Goal: Task Accomplishment & Management: Complete application form

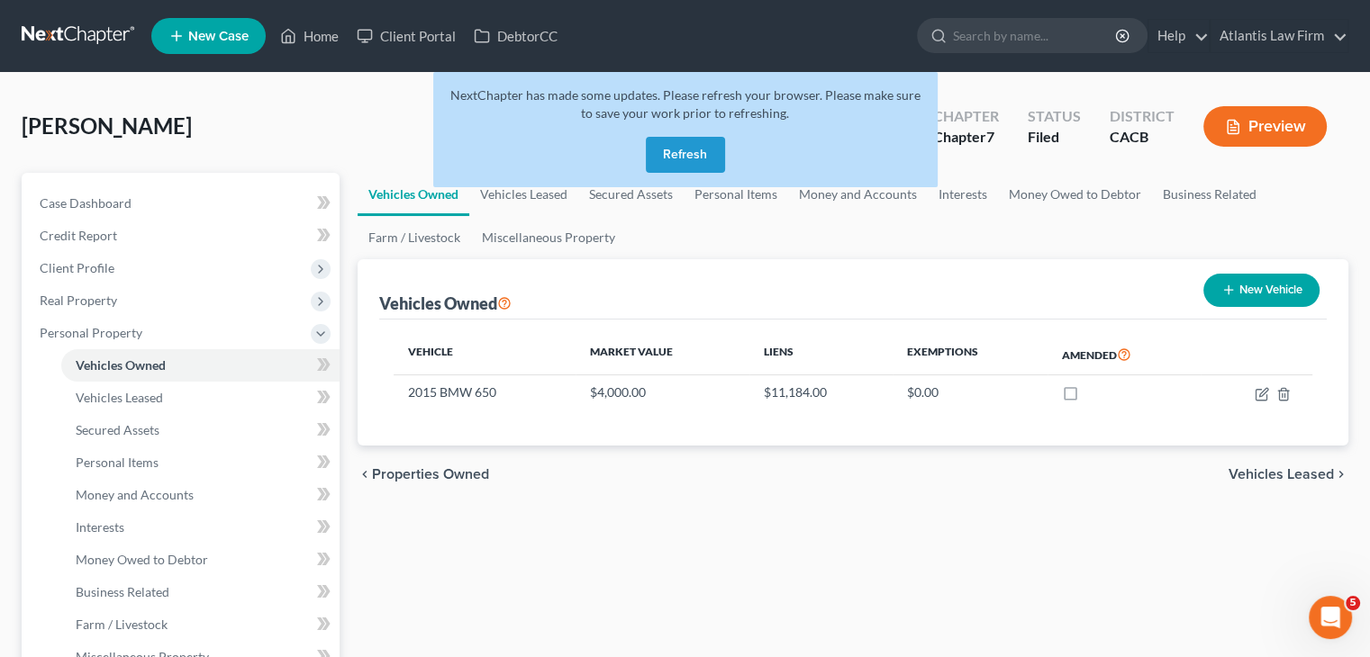
click at [698, 152] on button "Refresh" at bounding box center [685, 155] width 79 height 36
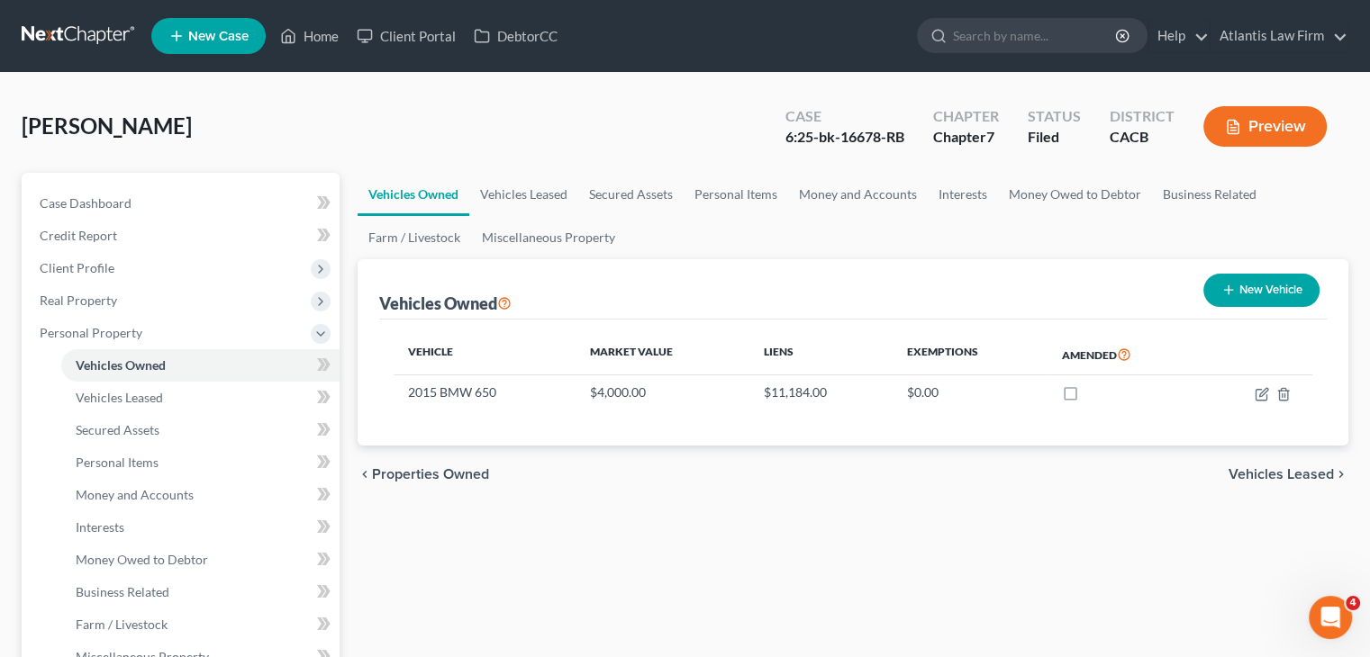
click at [95, 36] on link at bounding box center [79, 36] width 115 height 32
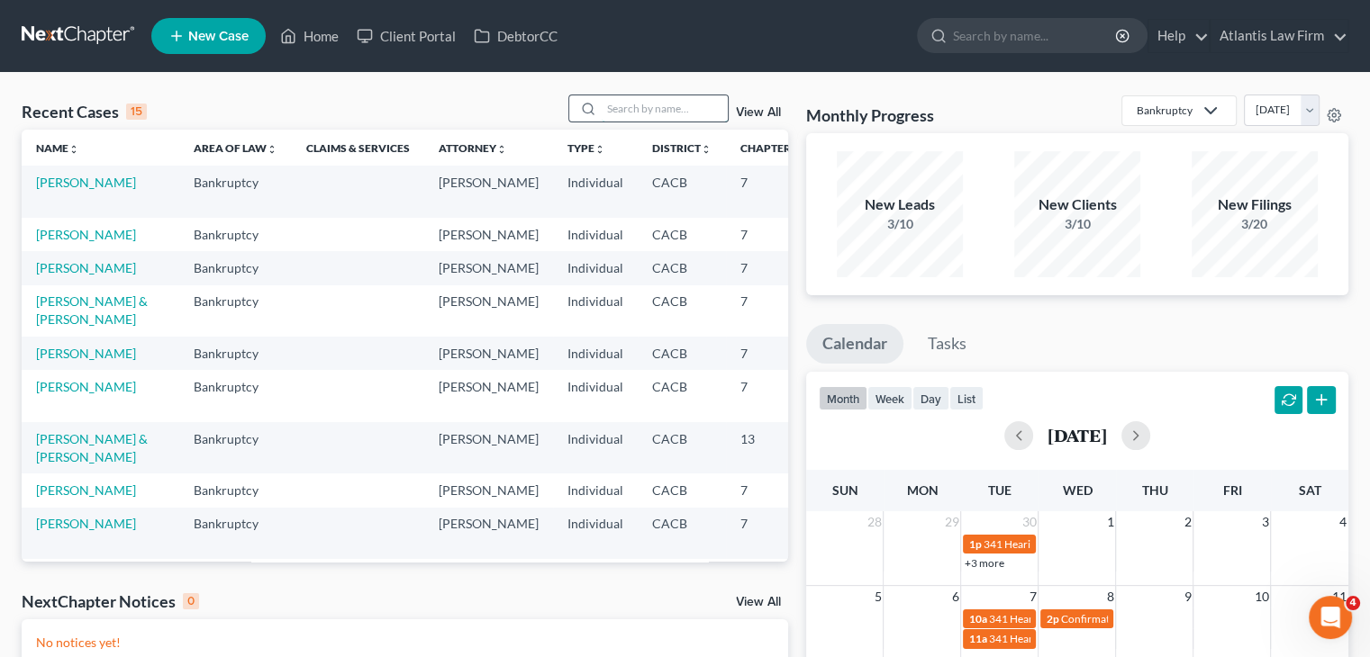
click at [651, 113] on input "search" at bounding box center [665, 108] width 126 height 26
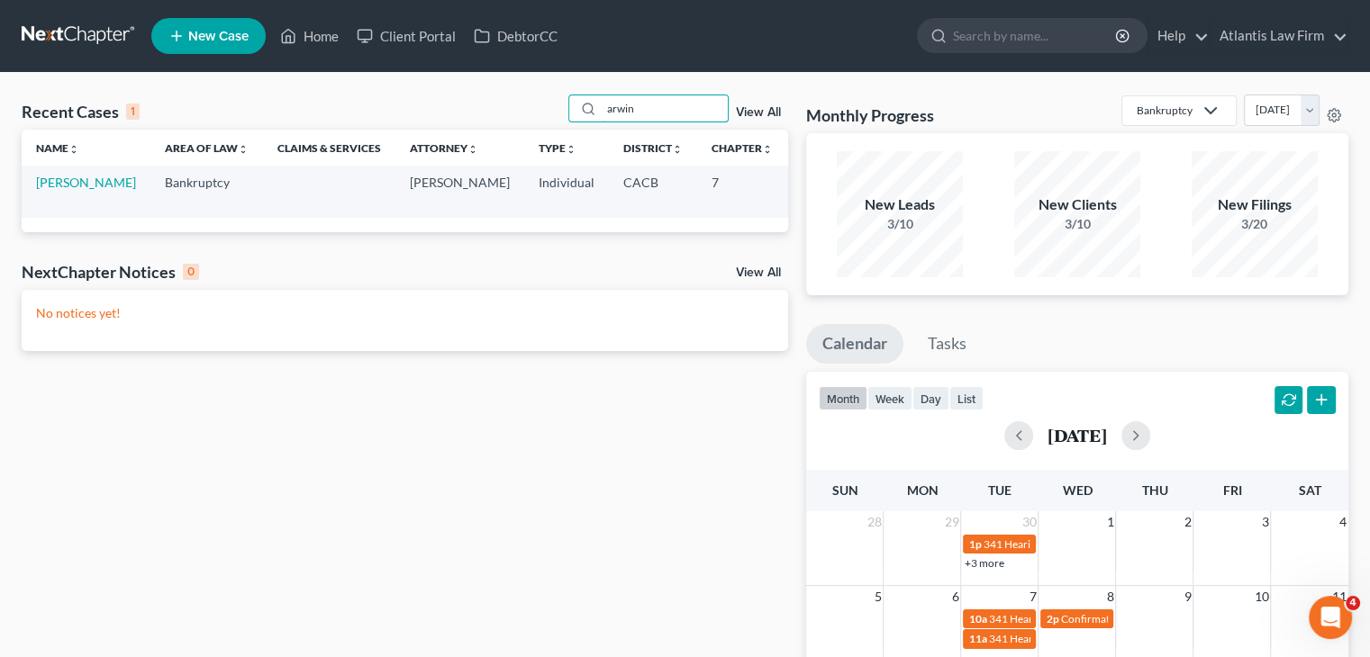
type input "arwin"
click at [59, 208] on td "[PERSON_NAME]" at bounding box center [86, 191] width 129 height 51
click at [58, 190] on link "[PERSON_NAME]" at bounding box center [86, 182] width 100 height 15
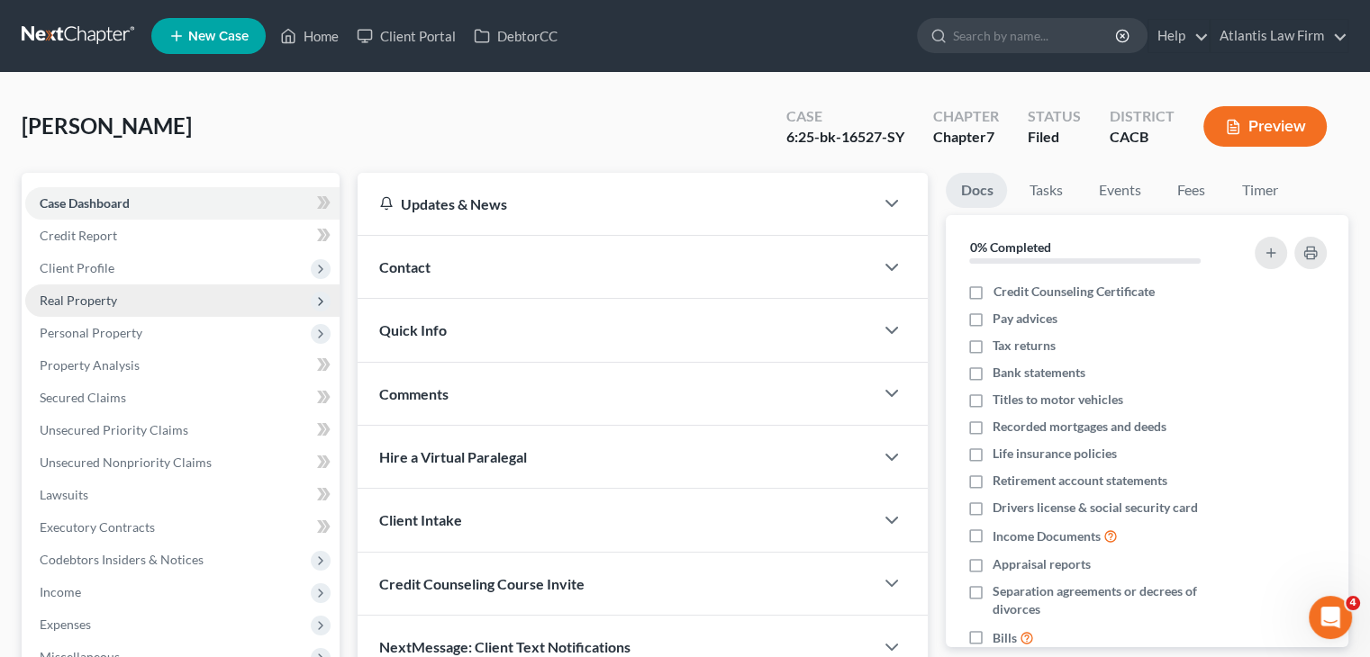
click at [97, 300] on span "Real Property" at bounding box center [78, 300] width 77 height 15
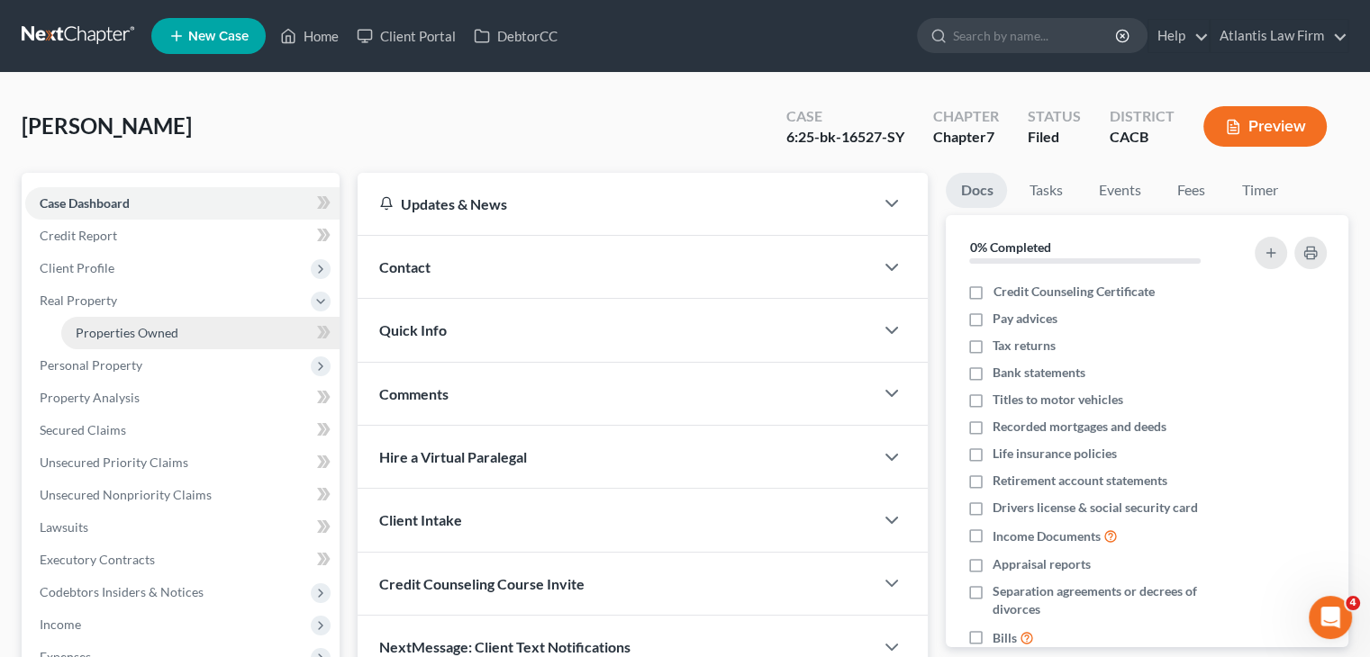
click at [142, 336] on span "Properties Owned" at bounding box center [127, 332] width 103 height 15
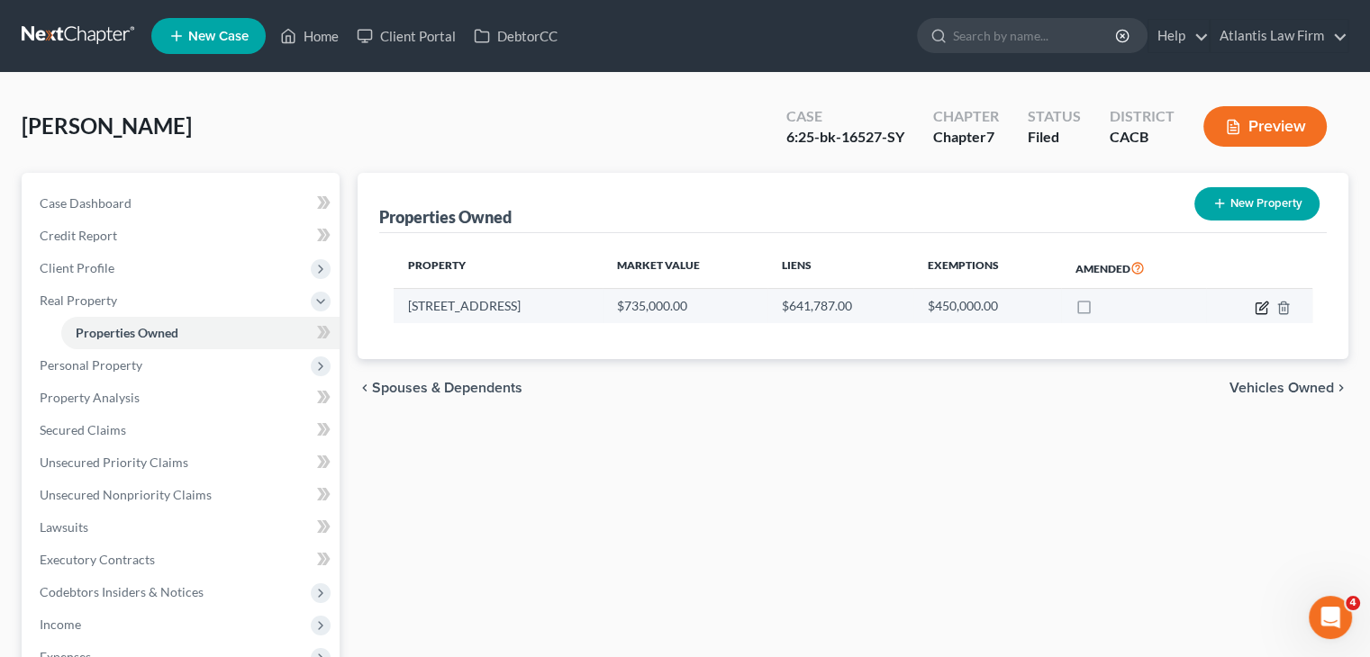
click at [1259, 307] on icon "button" at bounding box center [1263, 306] width 8 height 8
select select "4"
select select "0"
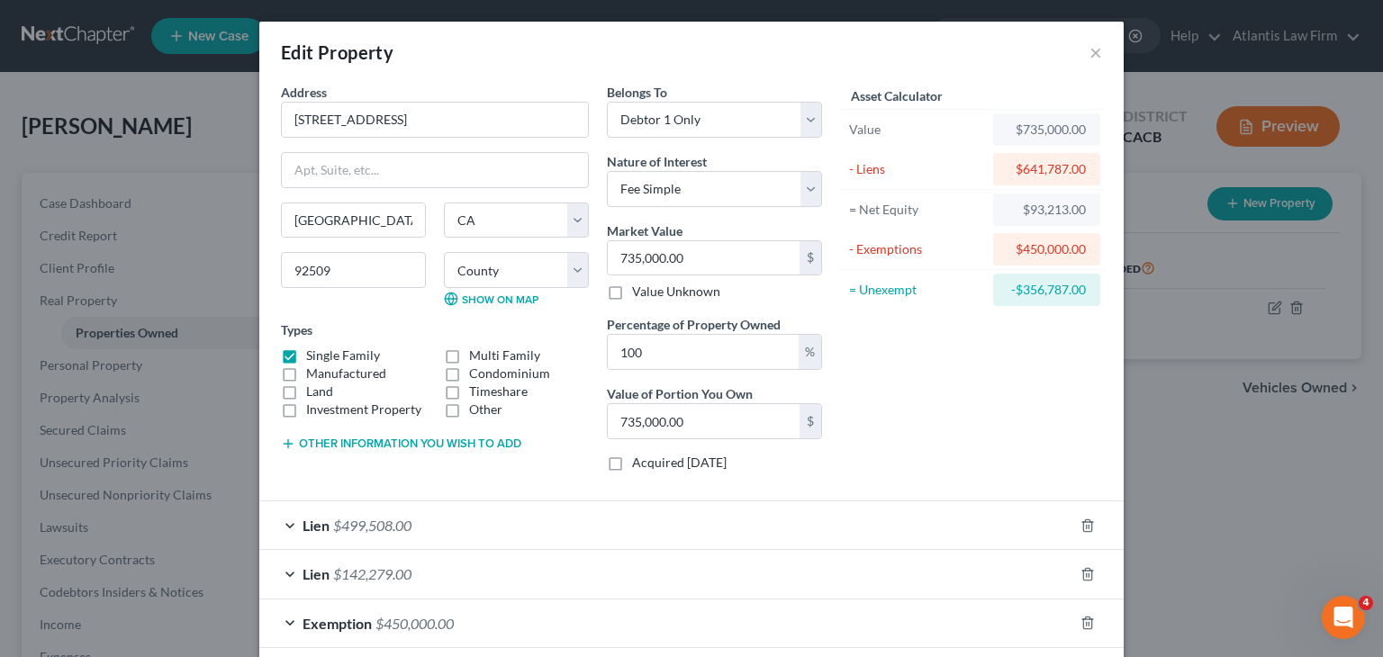
click at [1160, 425] on div "Edit Property × Address * 3193 Quarry [GEOGRAPHIC_DATA] [US_STATE][GEOGRAPHIC_D…" at bounding box center [691, 328] width 1383 height 657
click at [1092, 55] on button "×" at bounding box center [1096, 52] width 13 height 22
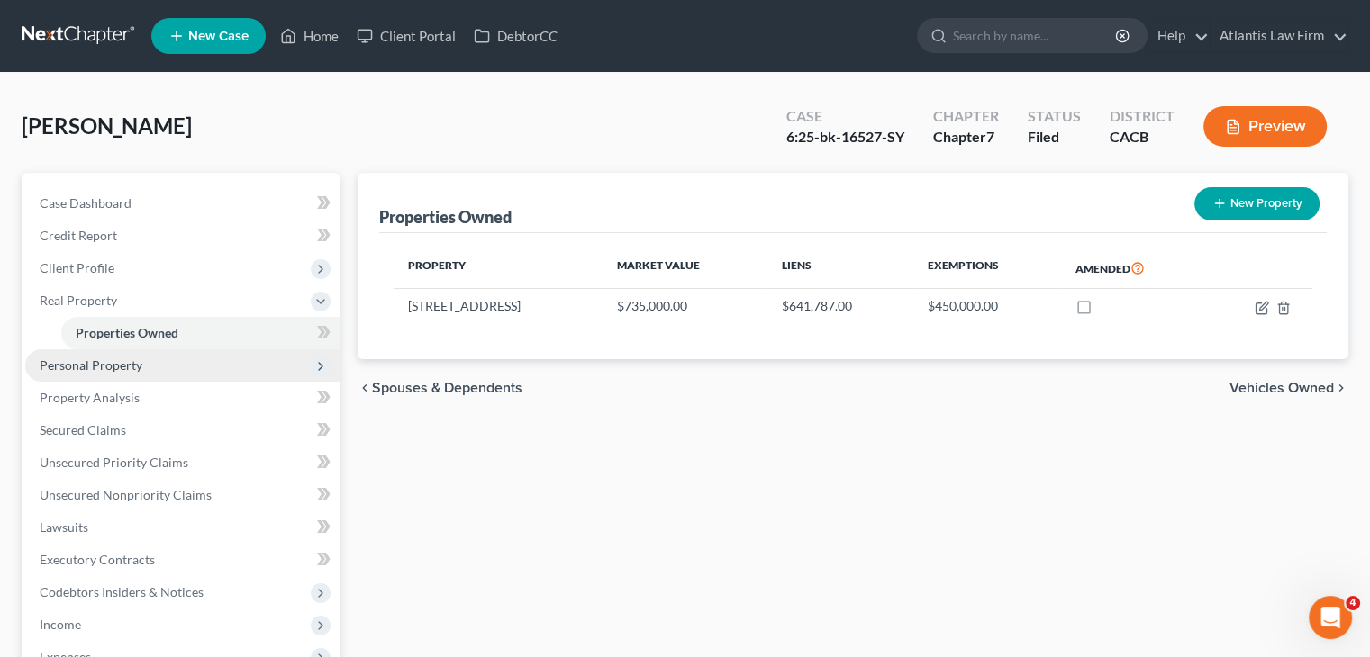
click at [224, 367] on span "Personal Property" at bounding box center [182, 365] width 314 height 32
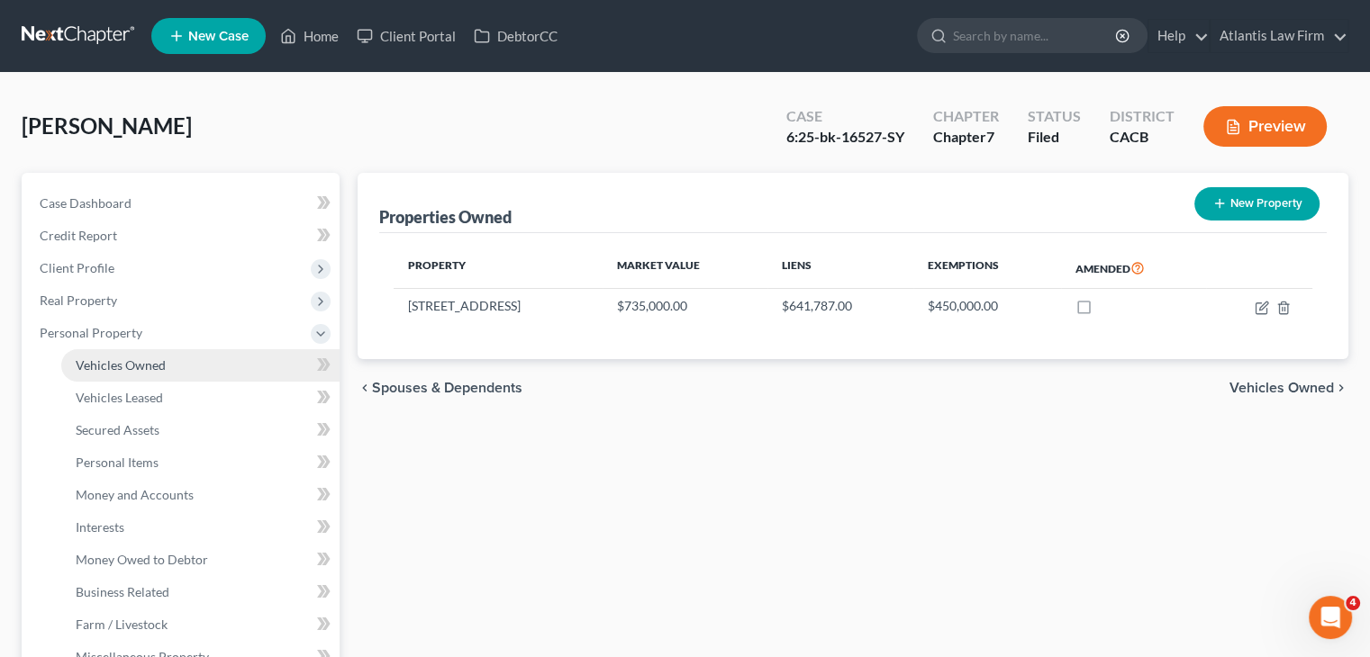
click at [218, 370] on link "Vehicles Owned" at bounding box center [200, 365] width 278 height 32
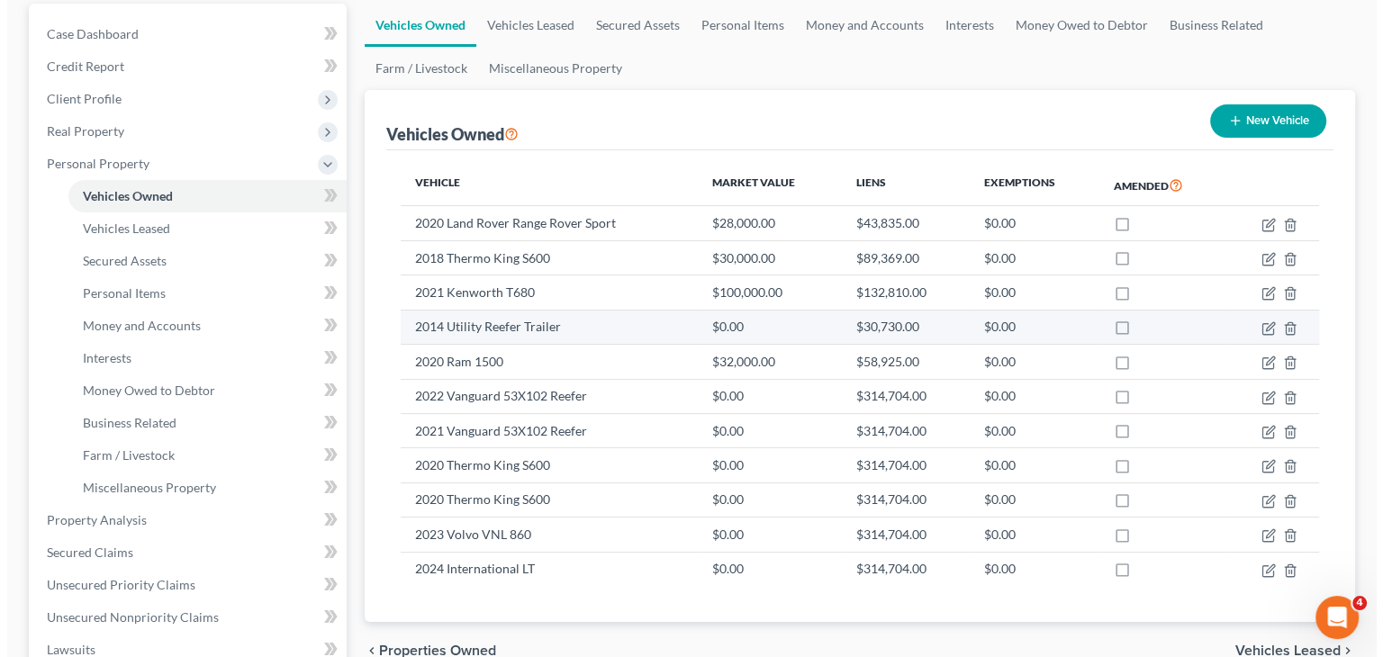
scroll to position [180, 0]
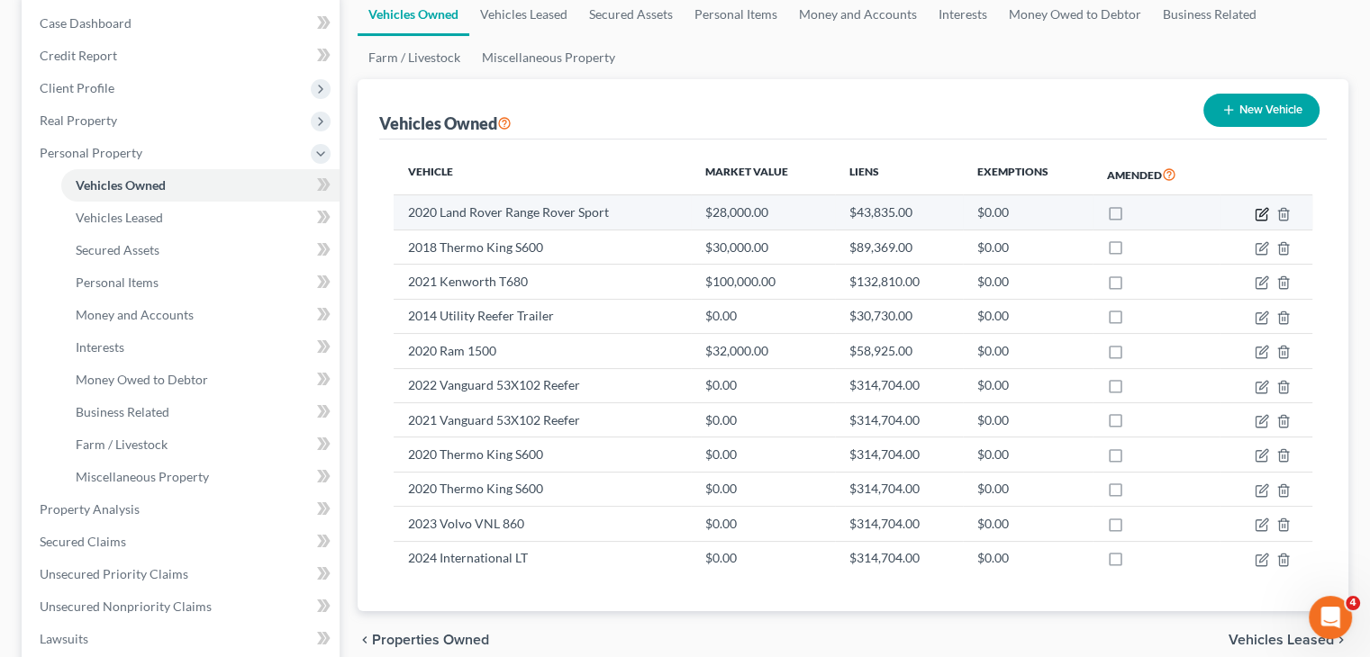
click at [1259, 215] on icon "button" at bounding box center [1263, 212] width 8 height 8
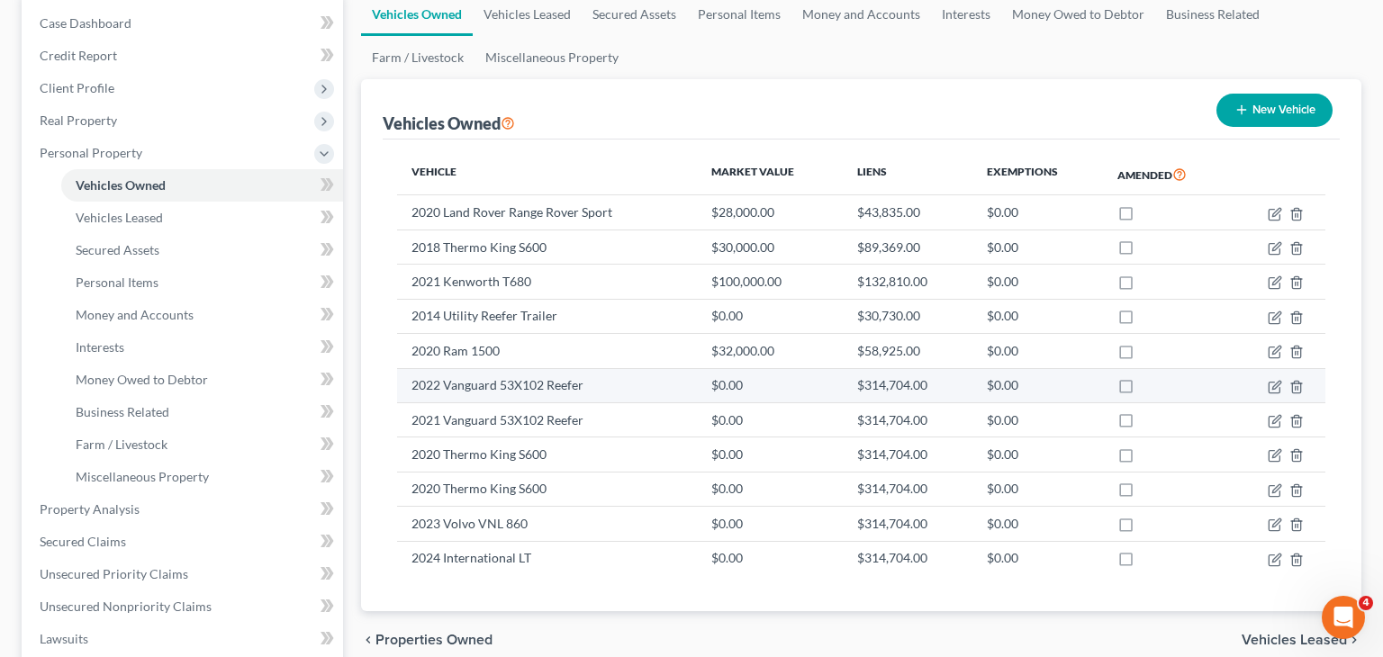
select select "0"
select select "6"
select select "2"
select select "0"
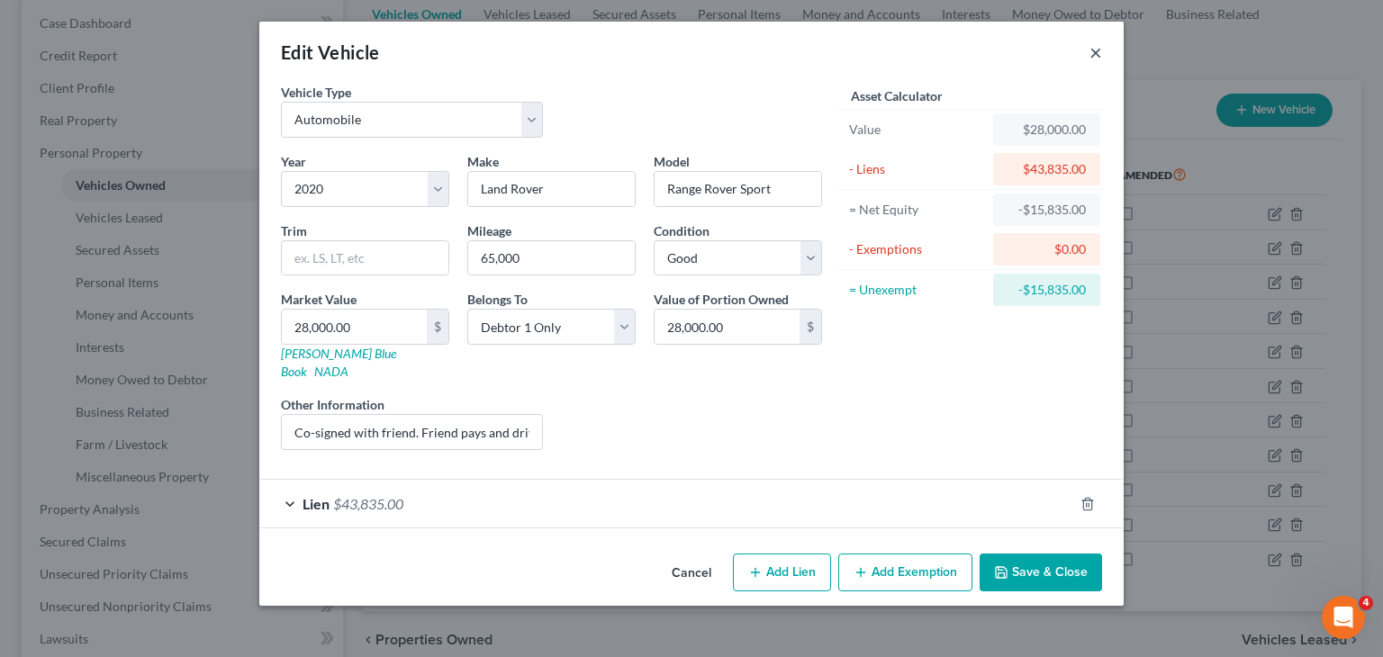
click at [1094, 52] on button "×" at bounding box center [1096, 52] width 13 height 22
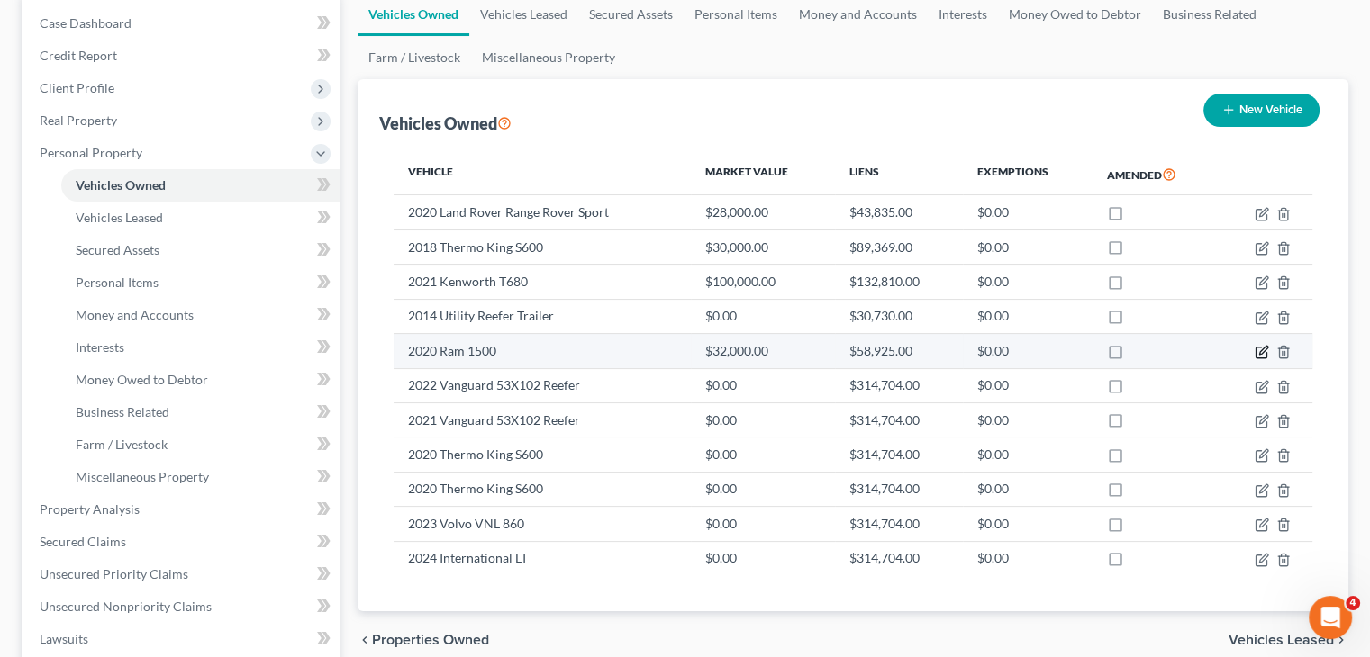
click at [1264, 349] on icon "button" at bounding box center [1262, 352] width 14 height 14
select select "0"
select select "6"
select select "2"
select select "0"
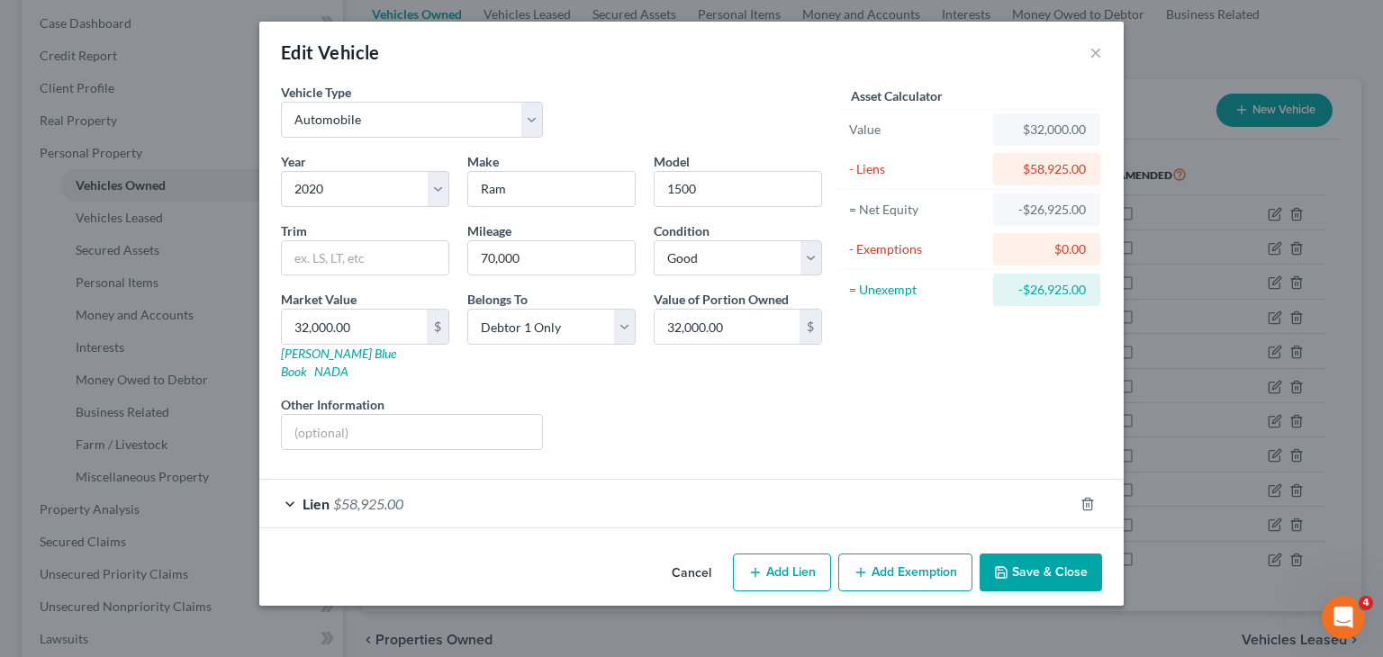
click at [290, 485] on div "Lien $58,925.00" at bounding box center [666, 504] width 814 height 48
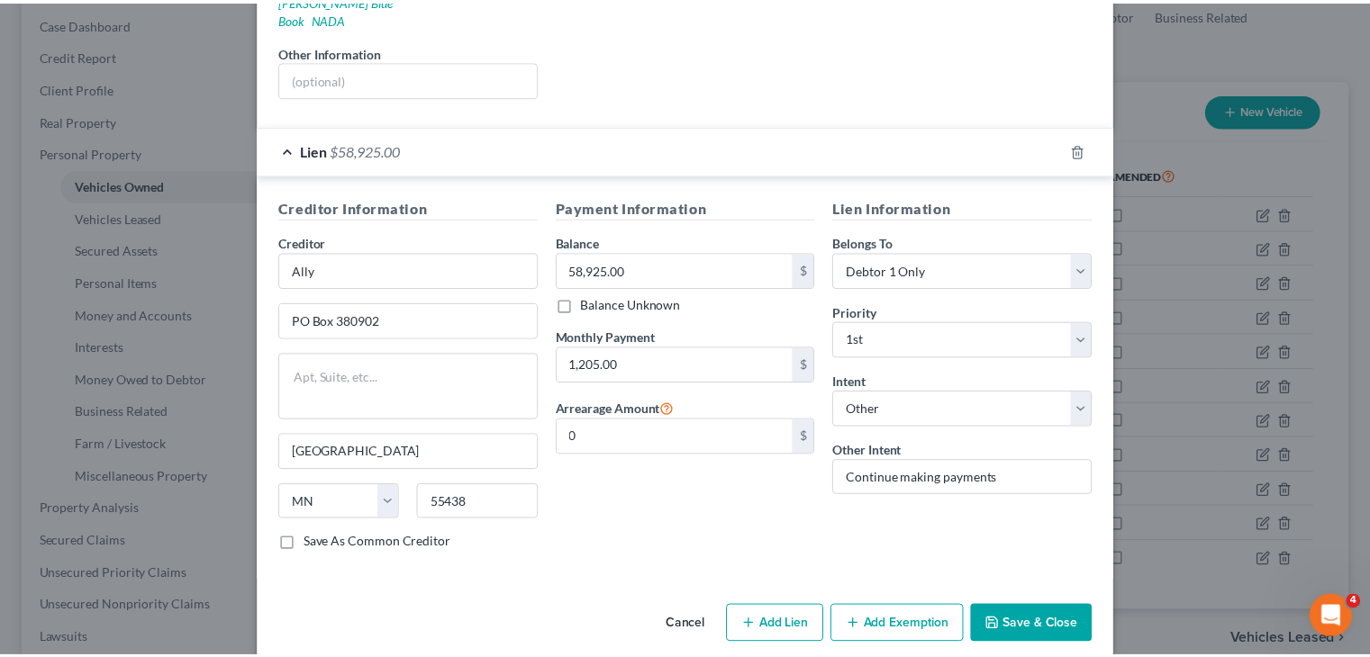
scroll to position [0, 0]
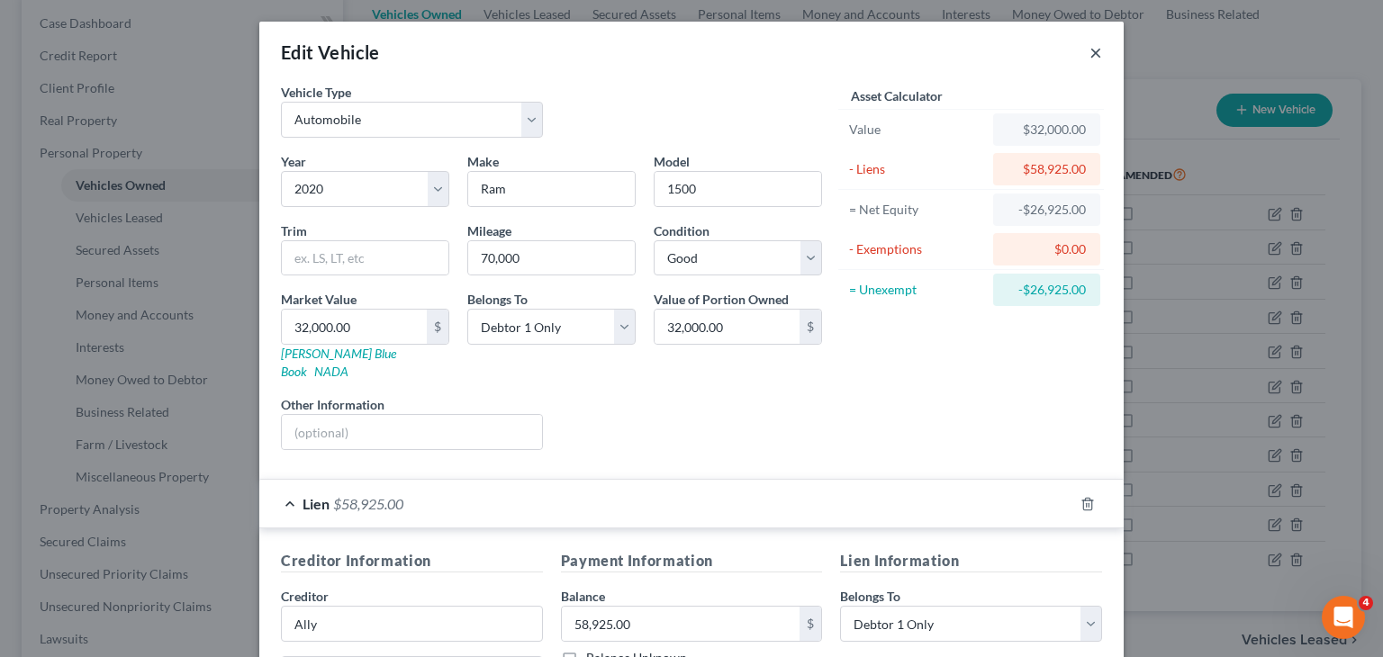
click at [1092, 53] on button "×" at bounding box center [1096, 52] width 13 height 22
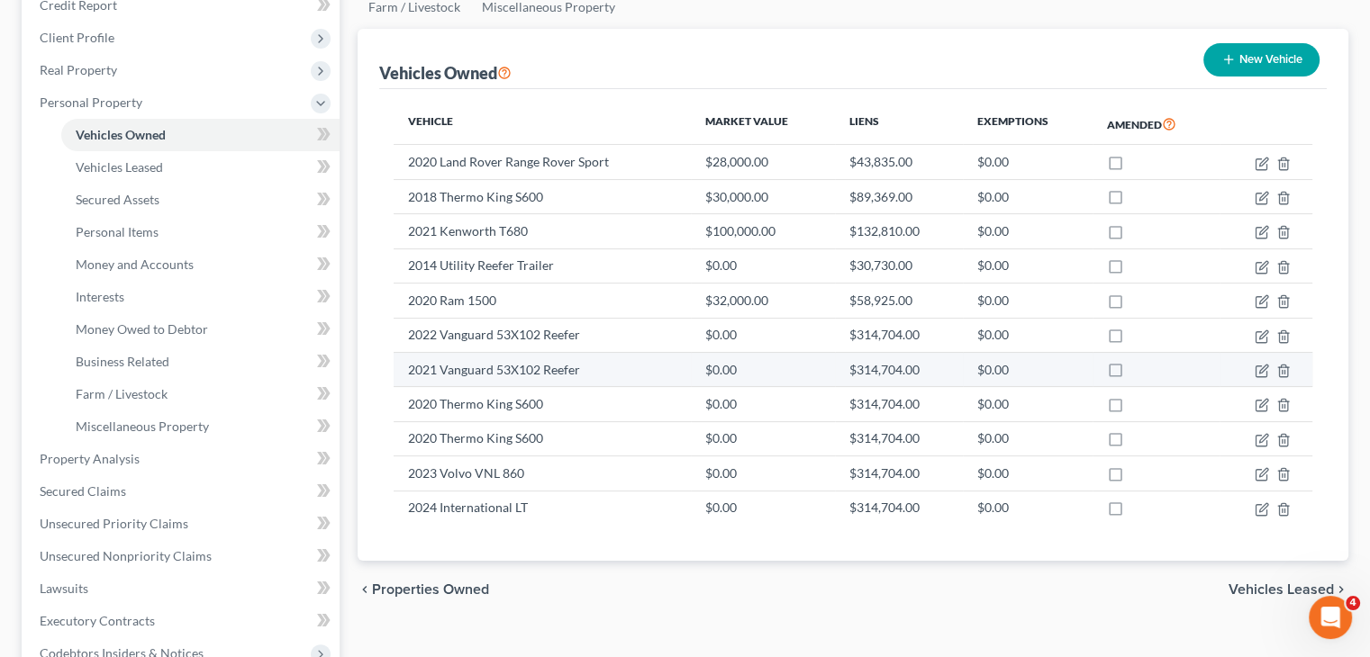
scroll to position [360, 0]
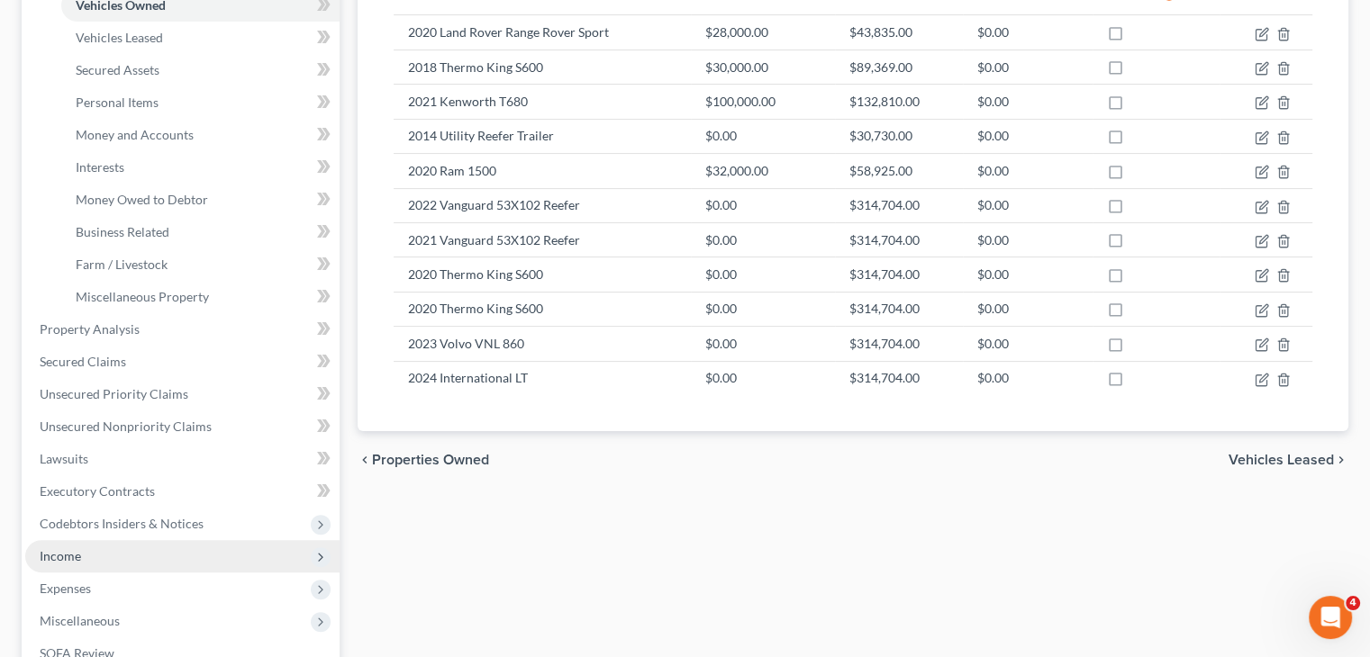
click at [172, 553] on span "Income" at bounding box center [182, 556] width 314 height 32
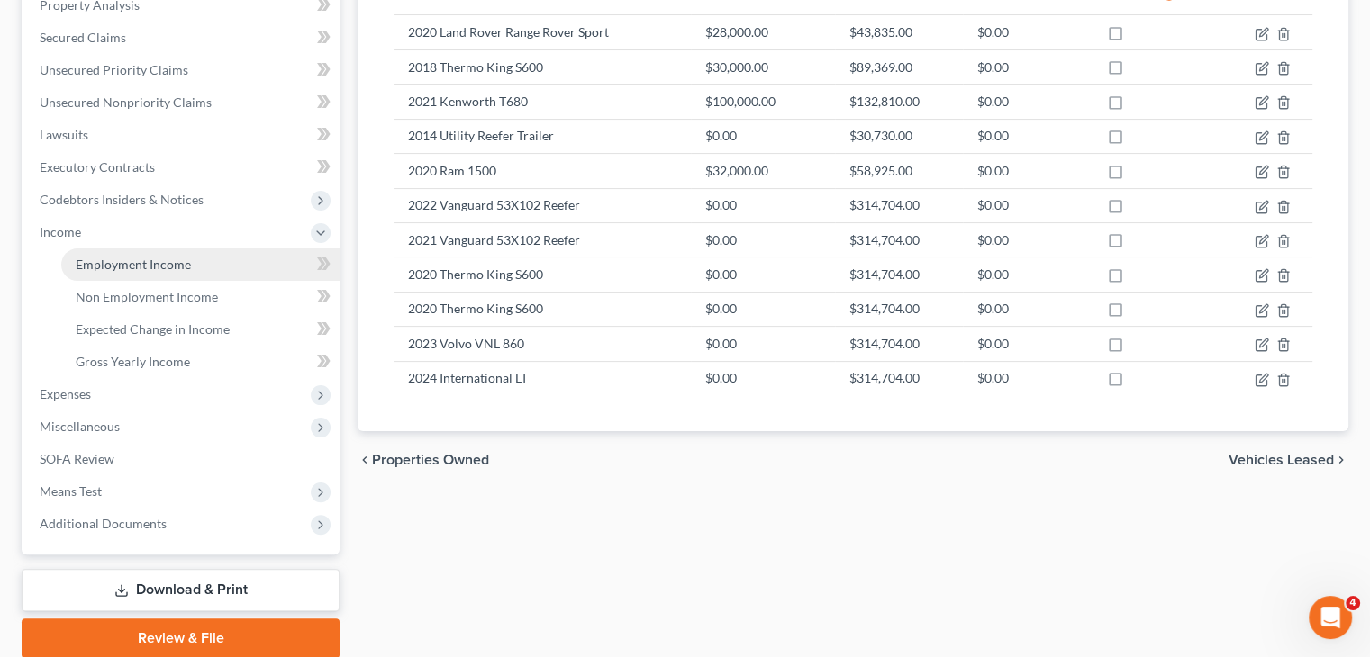
click at [216, 265] on link "Employment Income" at bounding box center [200, 265] width 278 height 32
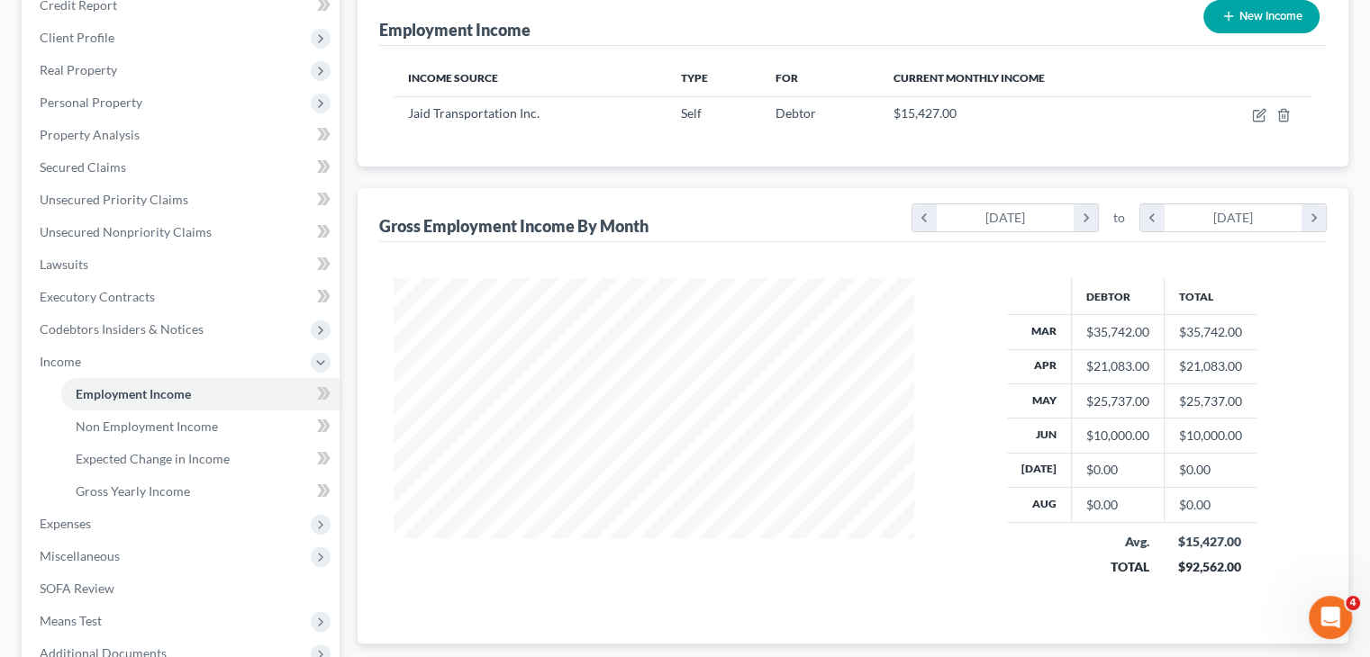
scroll to position [270, 0]
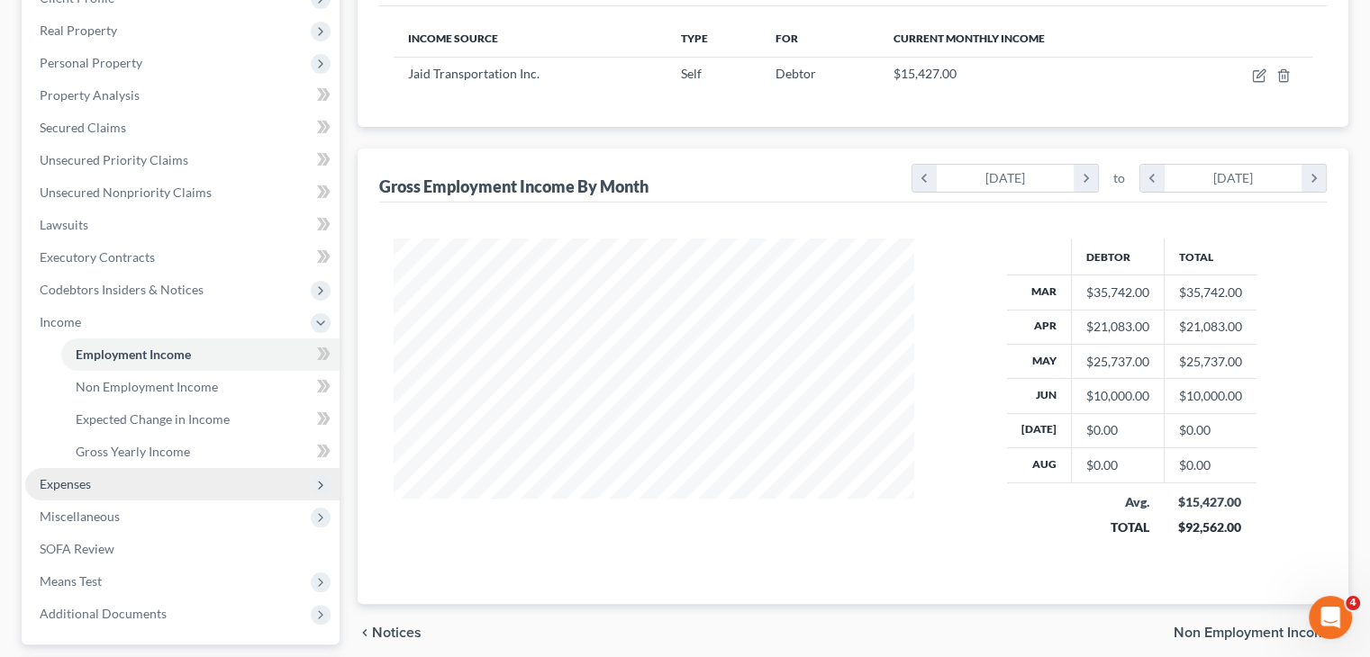
click at [110, 492] on span "Expenses" at bounding box center [182, 484] width 314 height 32
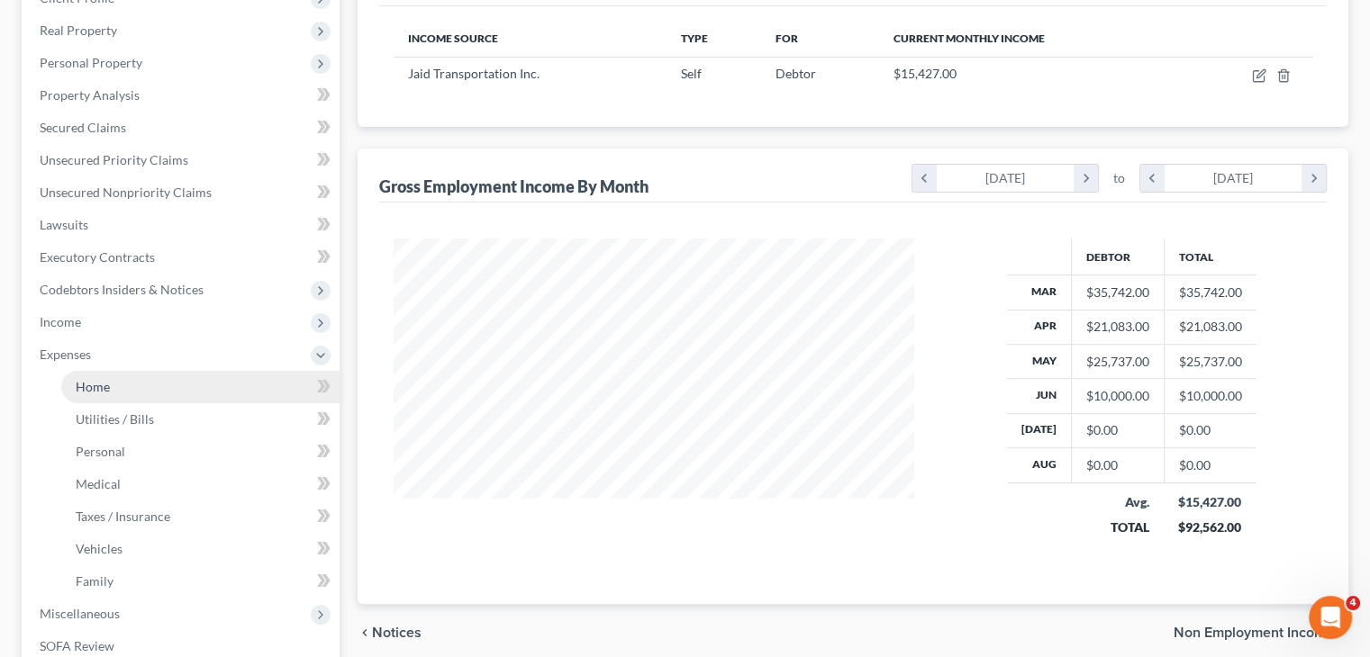
click at [114, 385] on link "Home" at bounding box center [200, 387] width 278 height 32
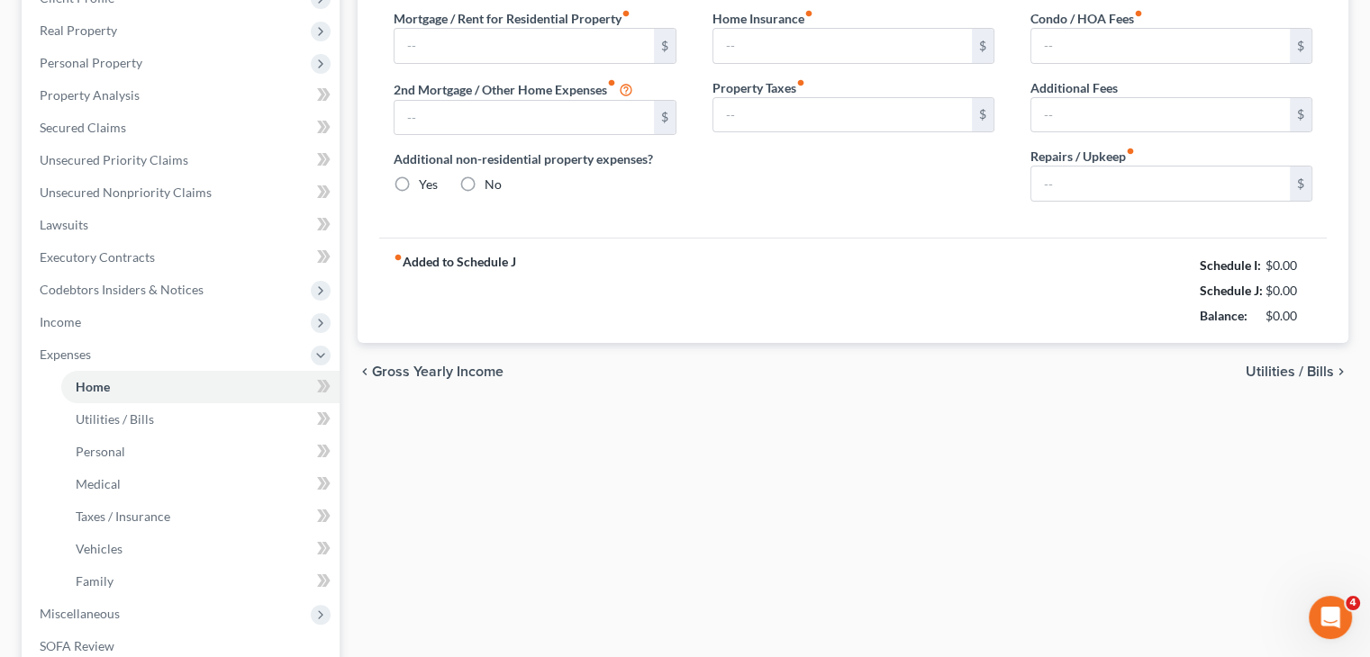
scroll to position [79, 0]
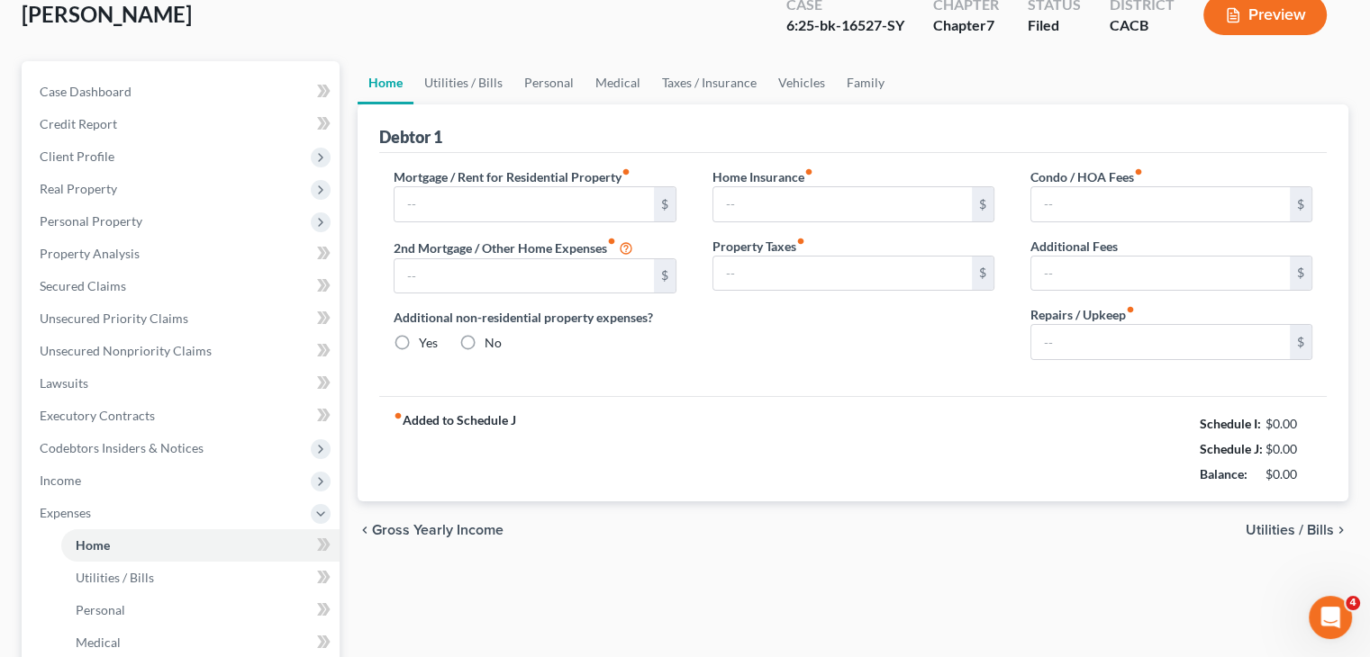
type input "2,364.00"
type input "1,225.00"
radio input "true"
type input "0.00"
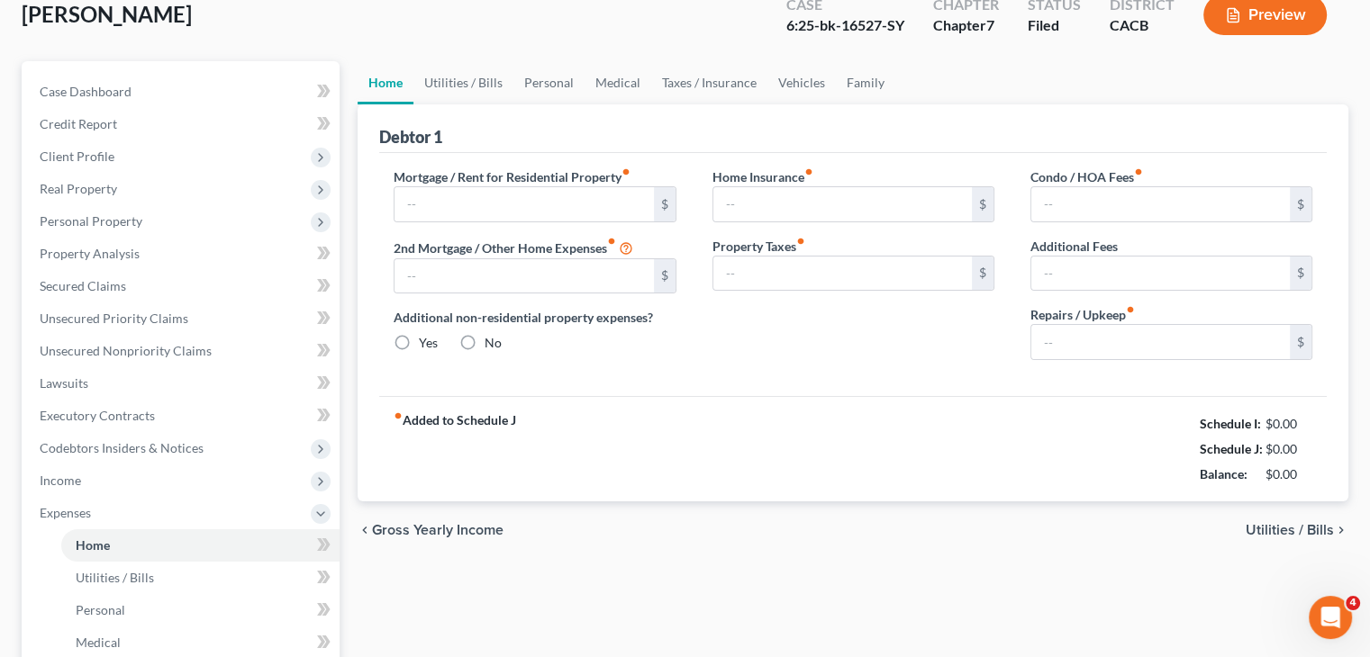
type input "0.00"
type input "20.00"
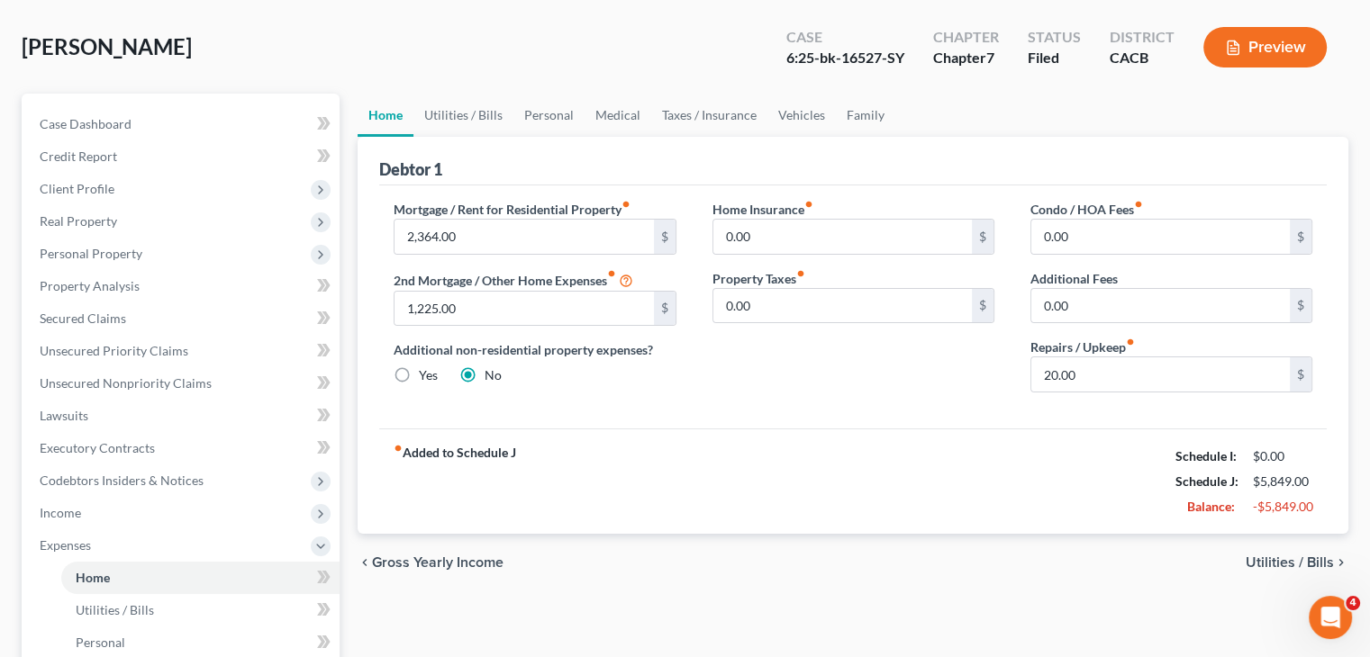
scroll to position [0, 0]
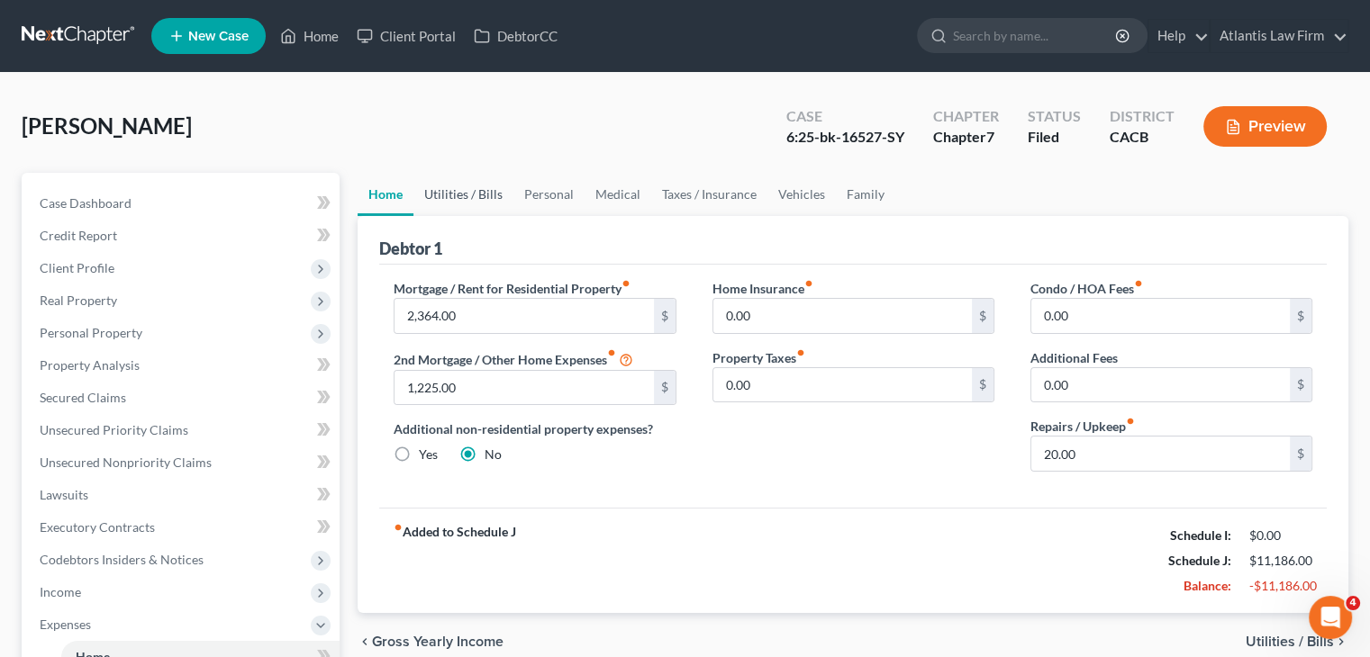
click at [456, 199] on link "Utilities / Bills" at bounding box center [463, 194] width 100 height 43
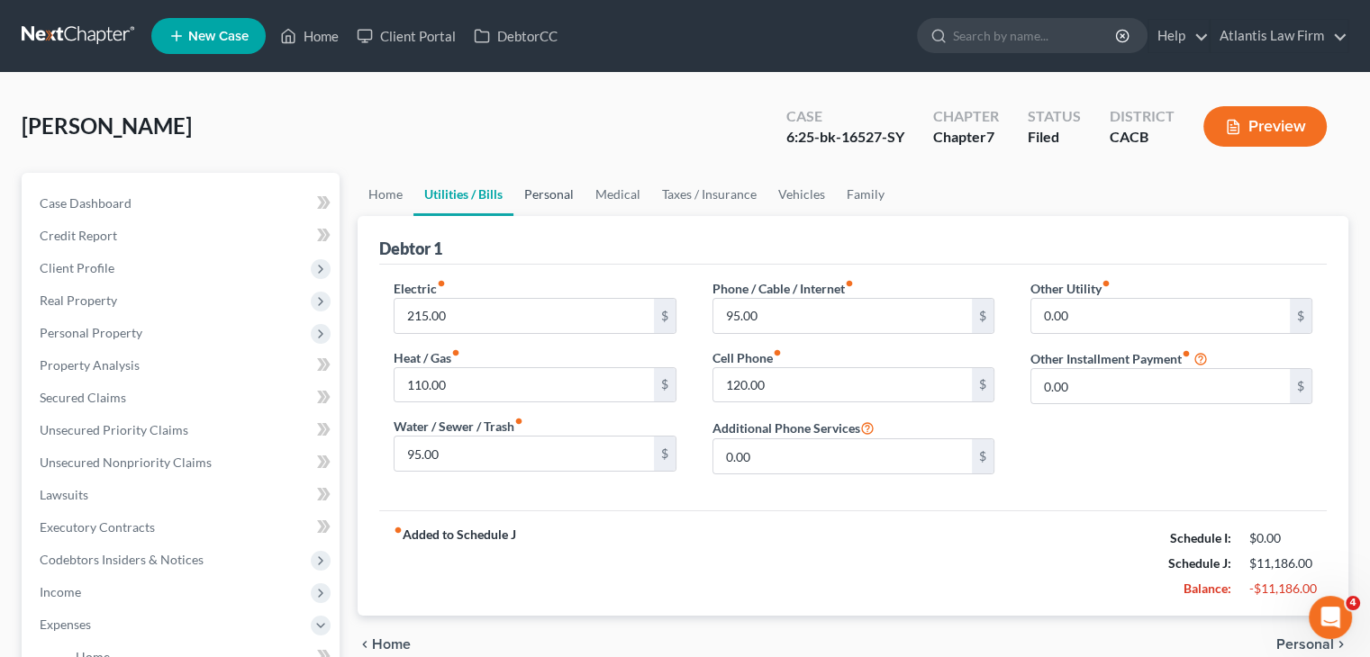
click at [544, 188] on link "Personal" at bounding box center [548, 194] width 71 height 43
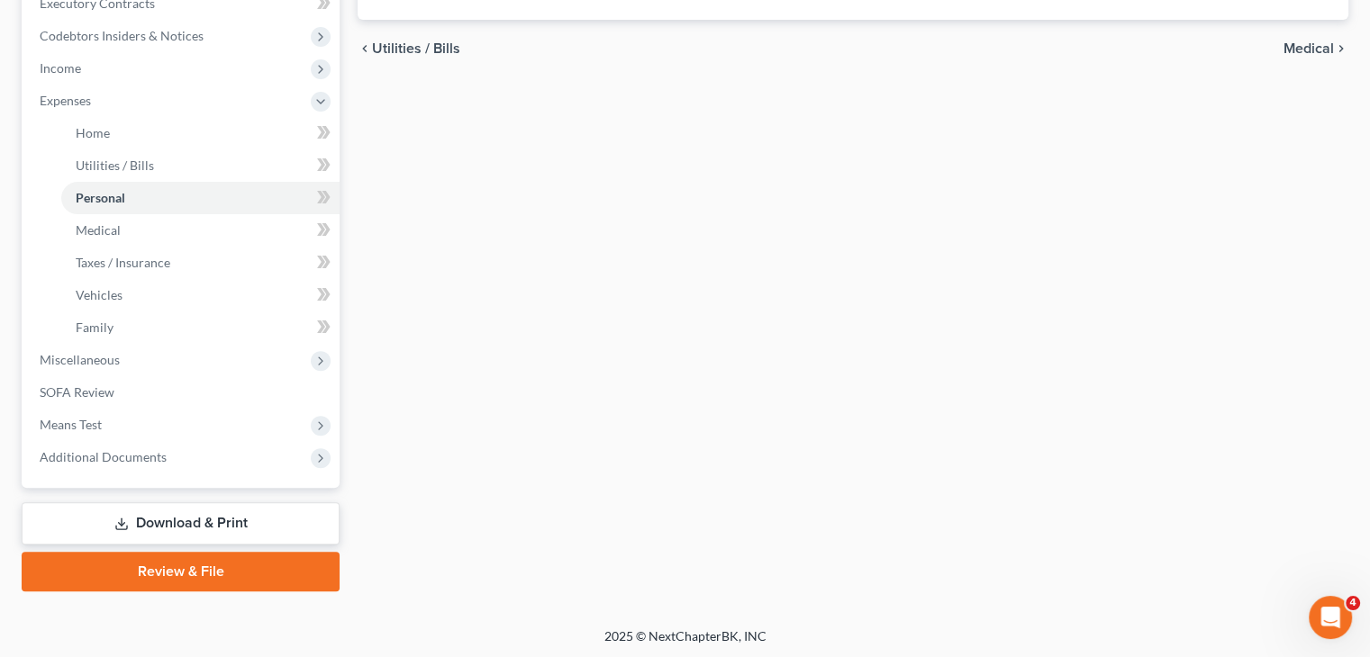
scroll to position [526, 0]
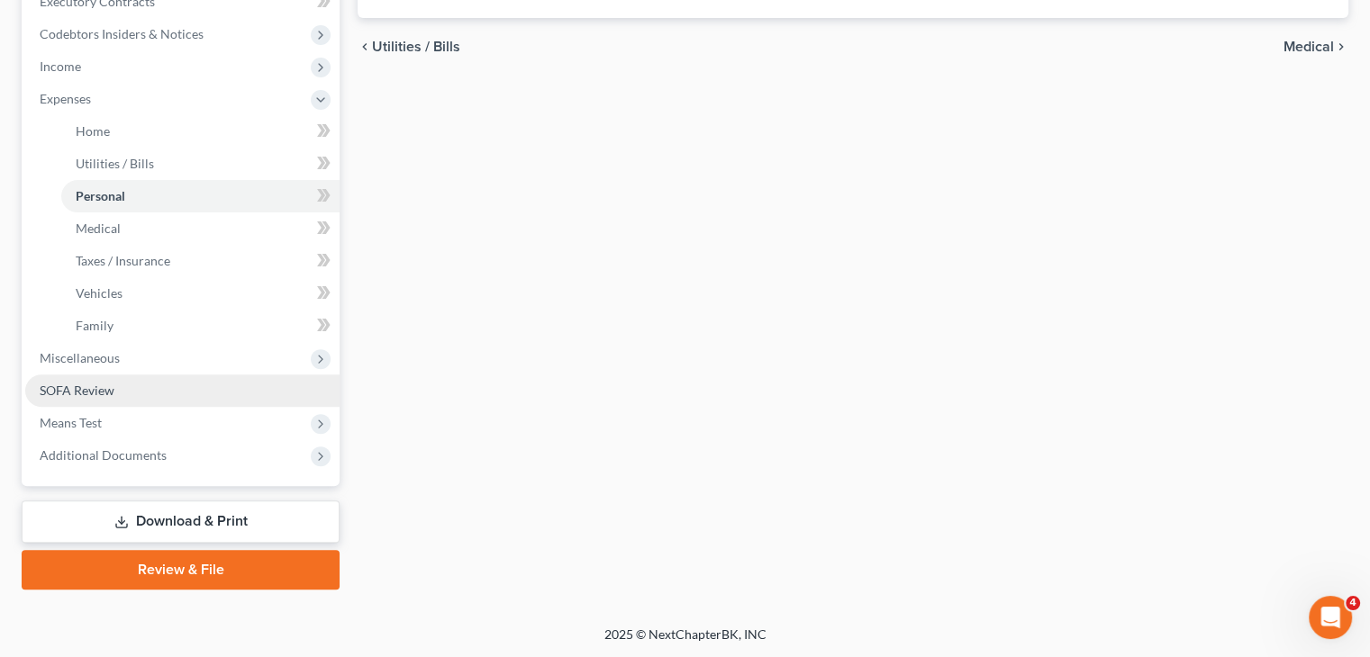
click at [156, 390] on link "SOFA Review" at bounding box center [182, 391] width 314 height 32
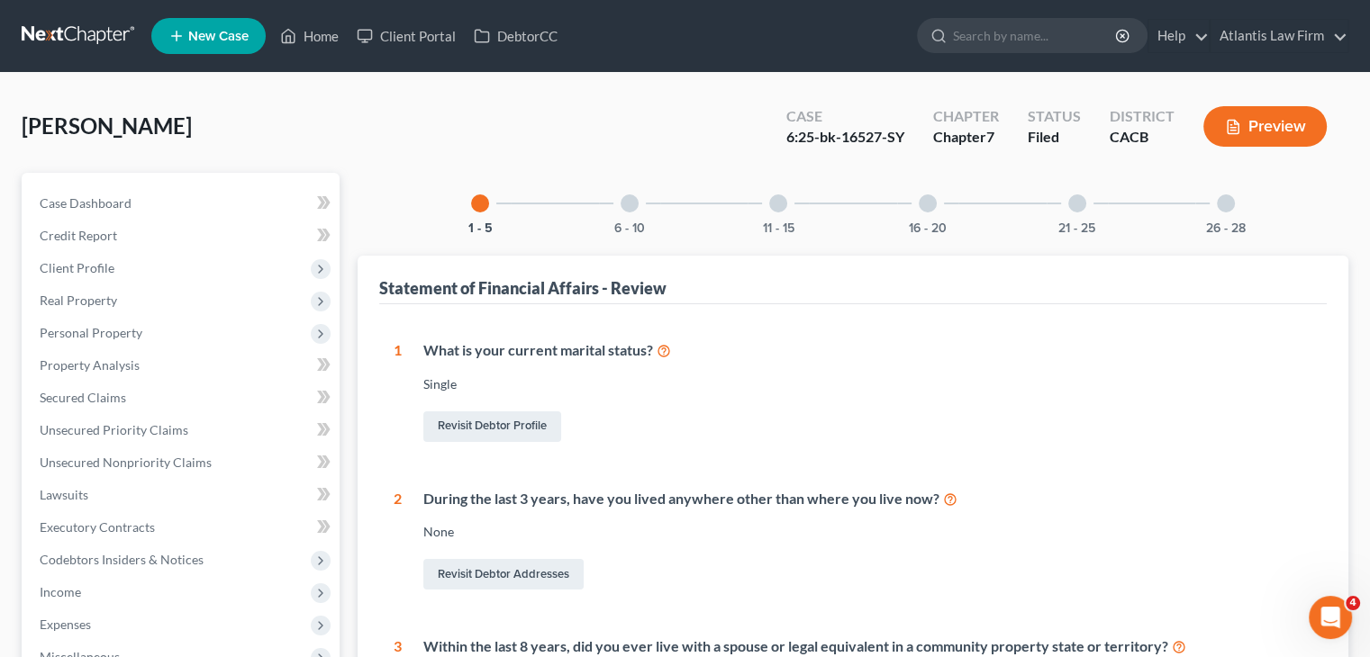
scroll to position [450, 0]
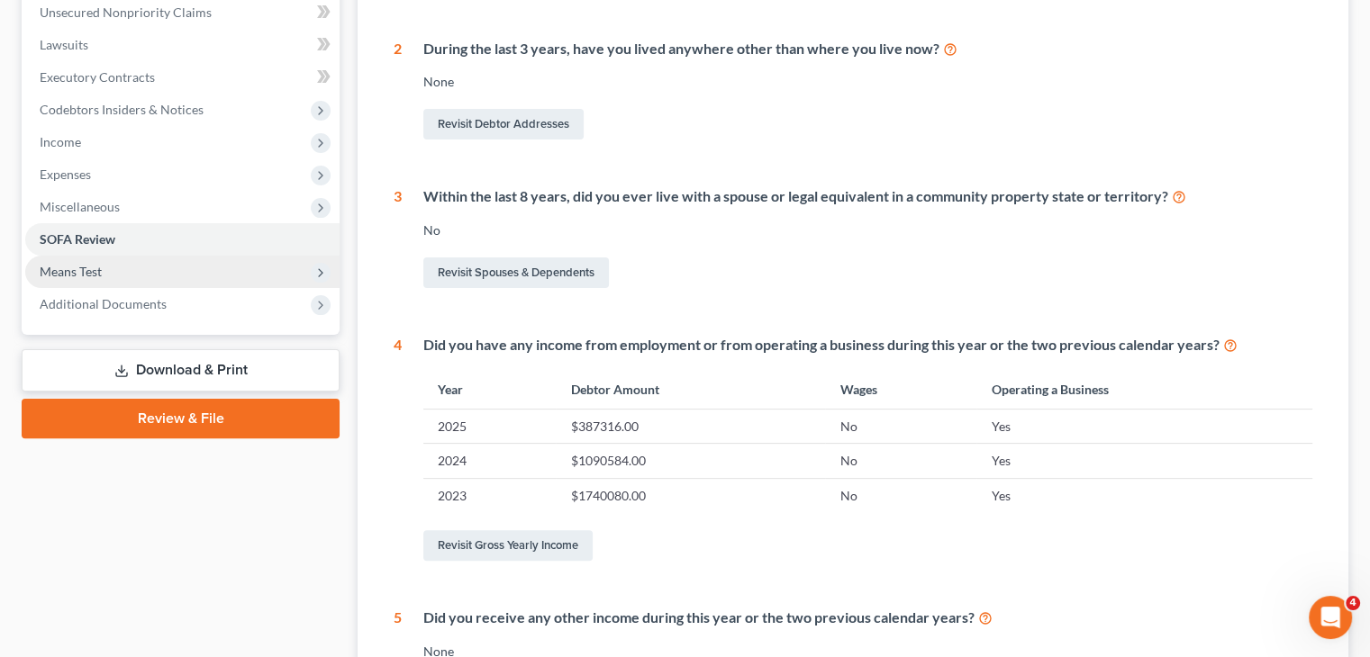
click at [93, 272] on span "Means Test" at bounding box center [71, 271] width 62 height 15
